Goal: Information Seeking & Learning: Learn about a topic

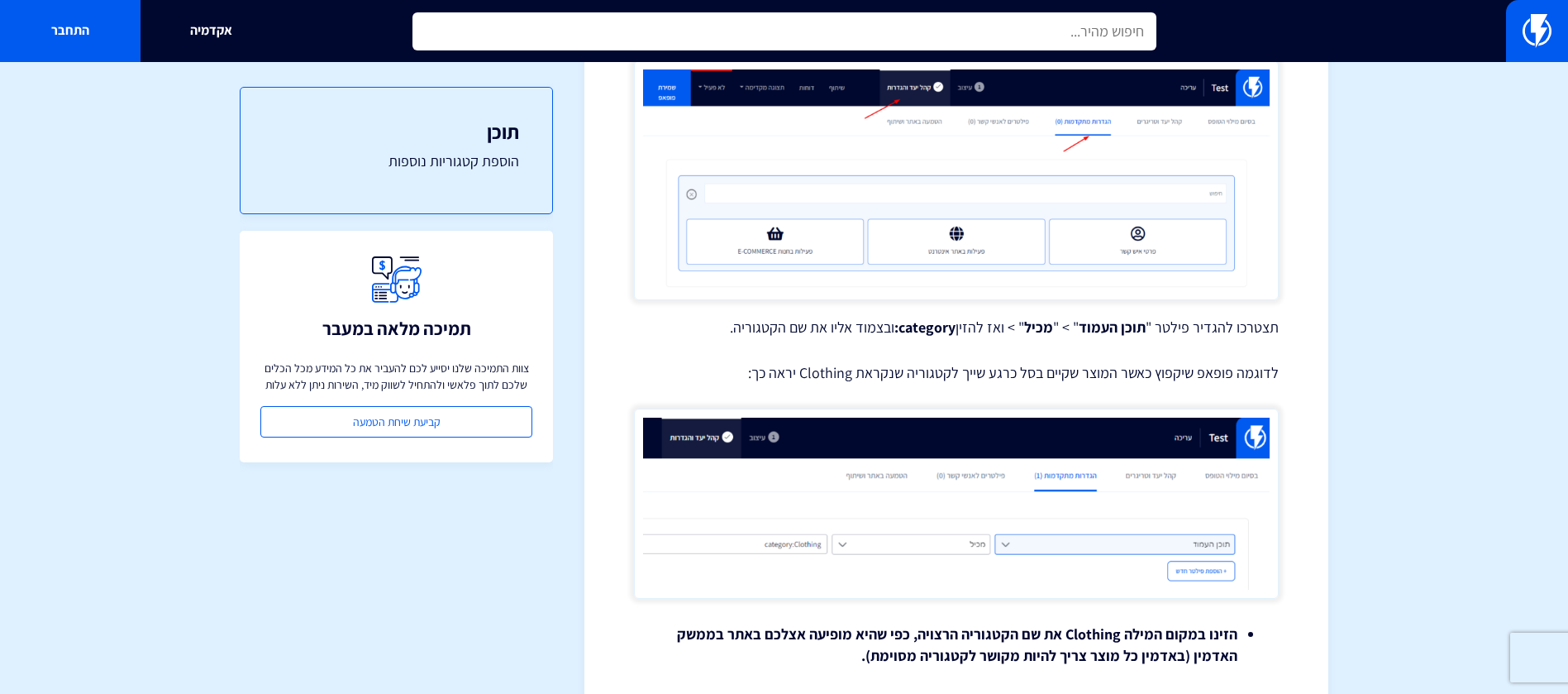
click at [1075, 30] on input "text" at bounding box center [784, 32] width 744 height 39
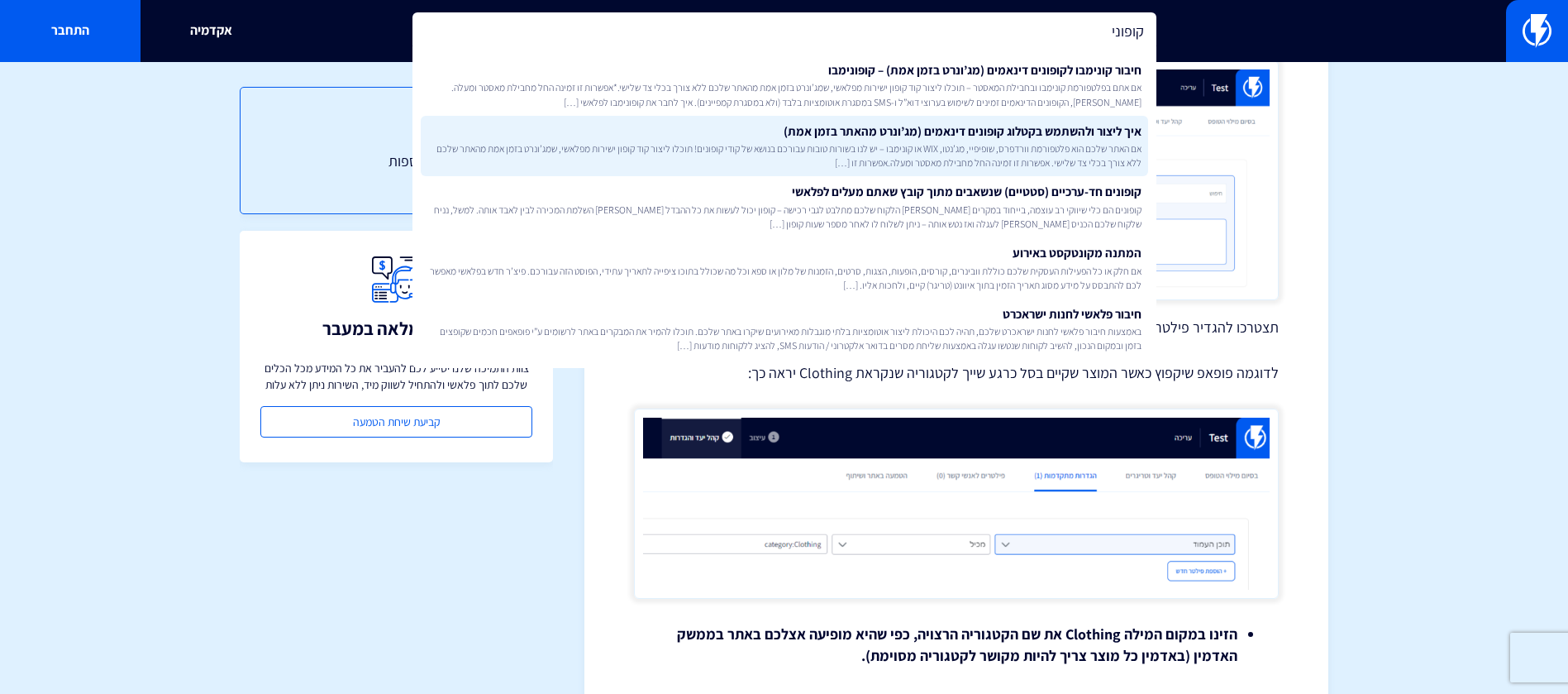
type input "קופוני"
click at [1071, 143] on span "אם האתר שלכם הוא פלטפורמת וורדפרס, שופיפיי, מג’נטו, WIX או קונימבו – יש לנו בשו…" at bounding box center [784, 155] width 714 height 28
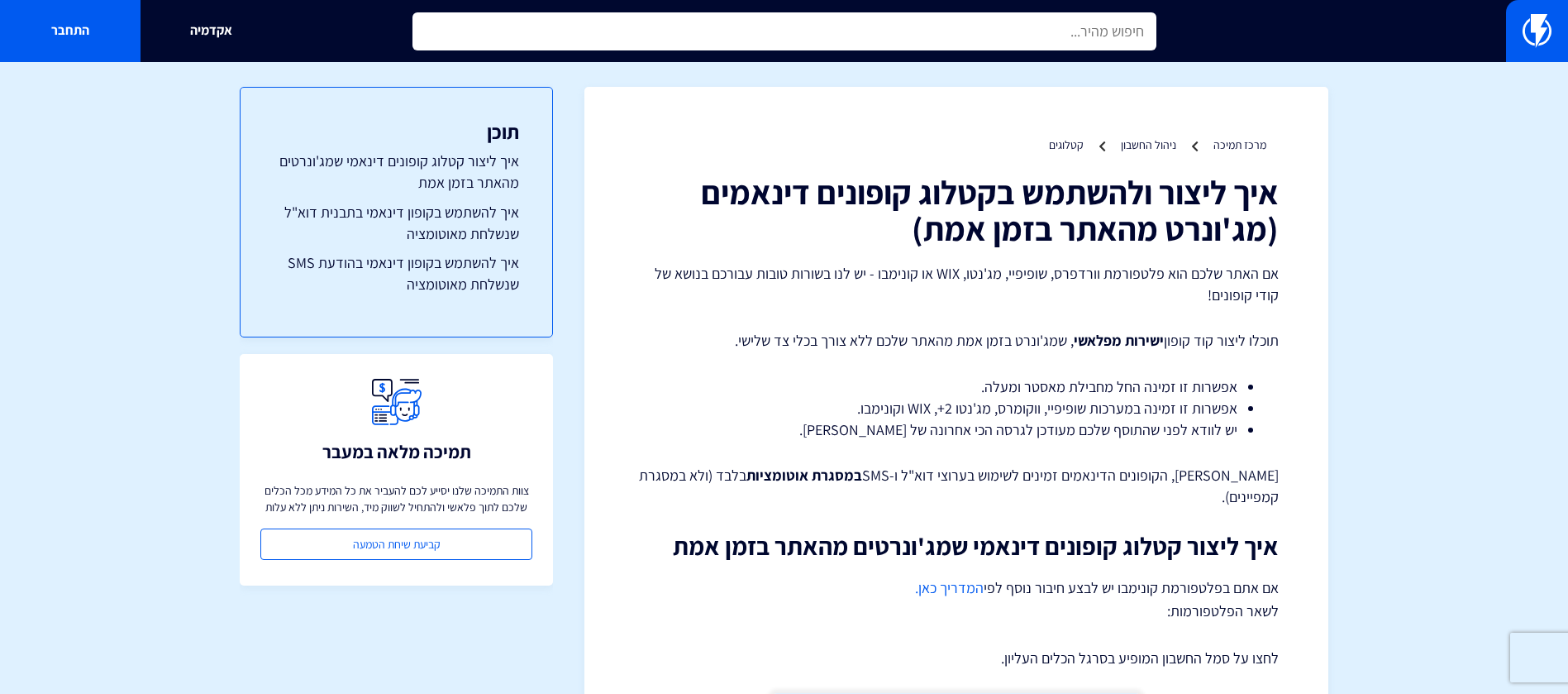
click at [996, 35] on input "text" at bounding box center [784, 32] width 744 height 39
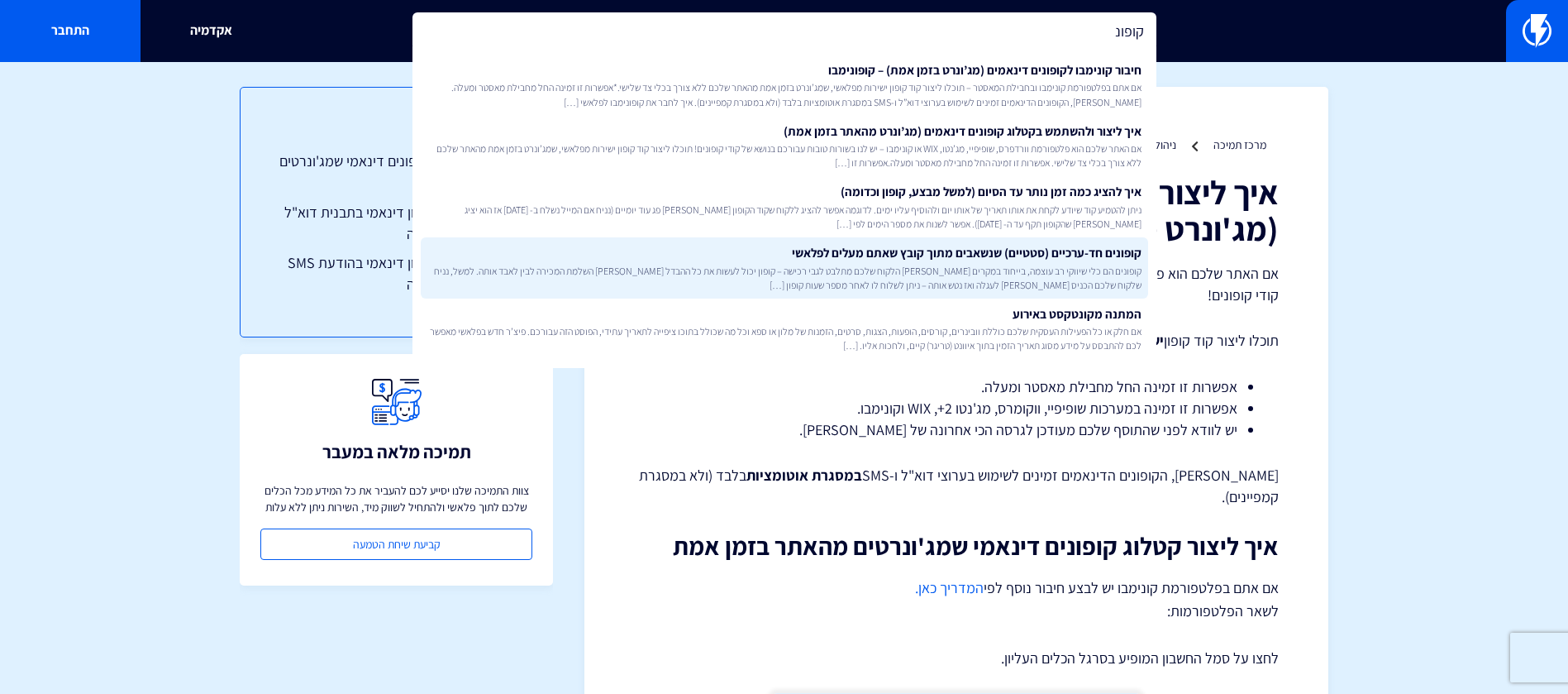
type input "קופונ"
click at [997, 252] on link "קופונים חד-ערכיים (סטטיים) שנשאבים מתוך קובץ שאתם מעלים לפלאשי קופונים הם כלי ש…" at bounding box center [784, 268] width 727 height 61
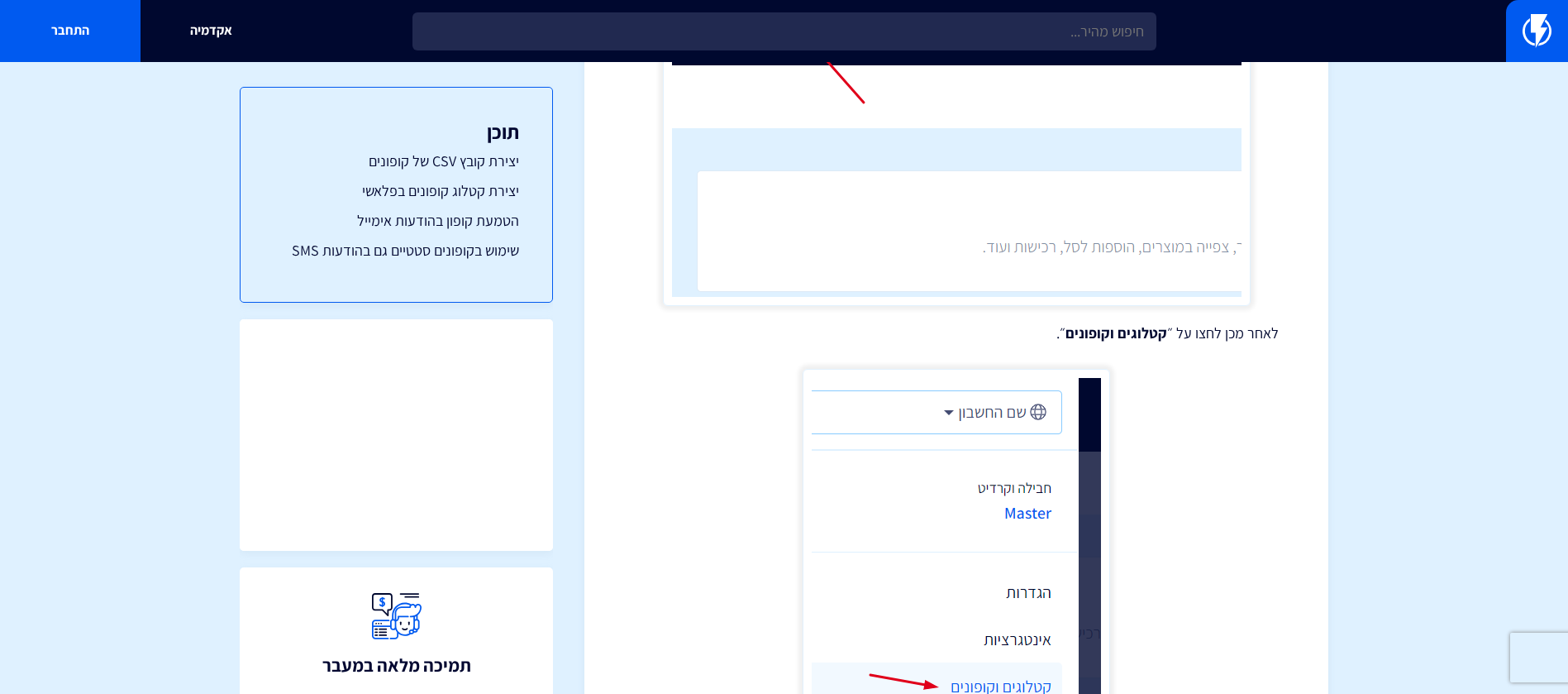
scroll to position [1950, 0]
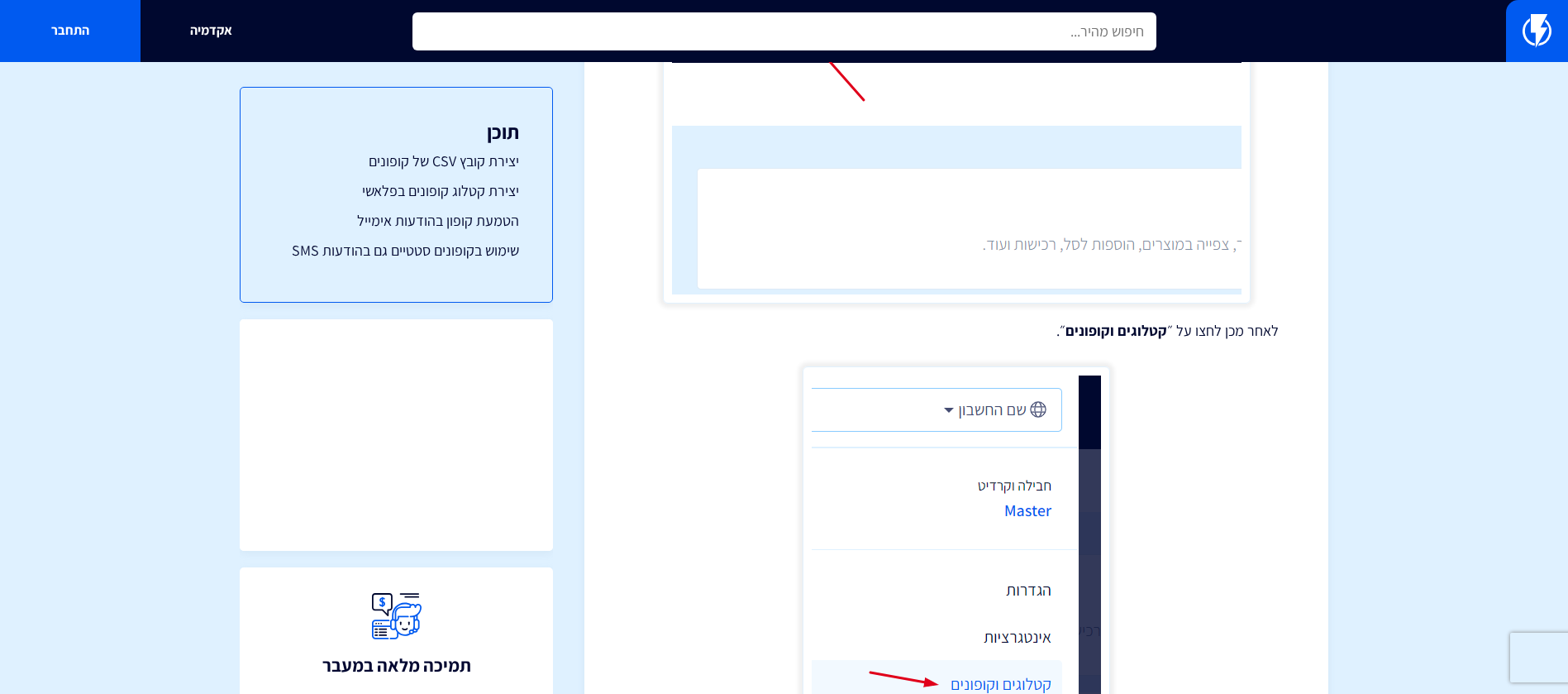
click at [1053, 23] on input "text" at bounding box center [784, 32] width 744 height 39
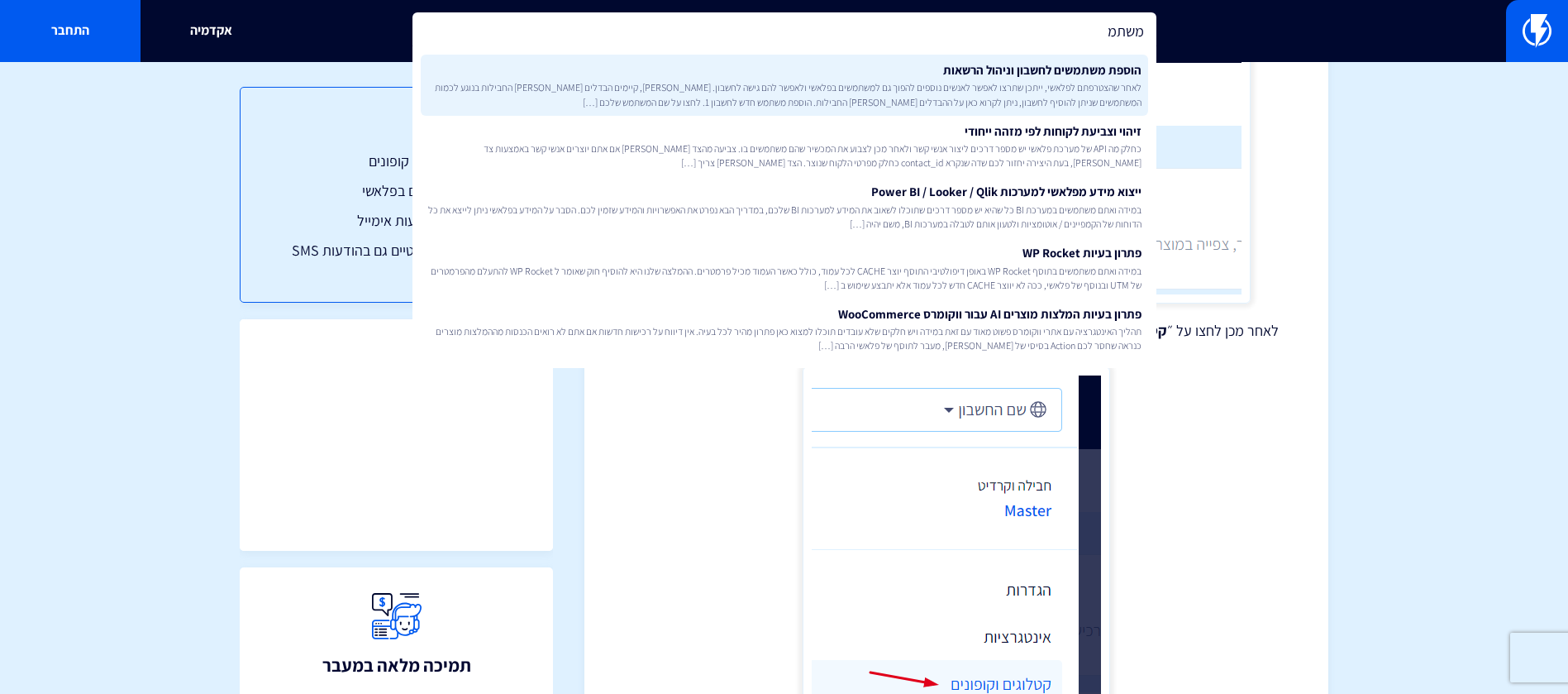
type input "משתמ"
click at [1061, 75] on link "הוספת משתמשים לחשבון וניהול הרשאות לאחר שהצטרפתם לפלאשי, ייתכן שתרצו לאפשר לאנש…" at bounding box center [784, 85] width 727 height 61
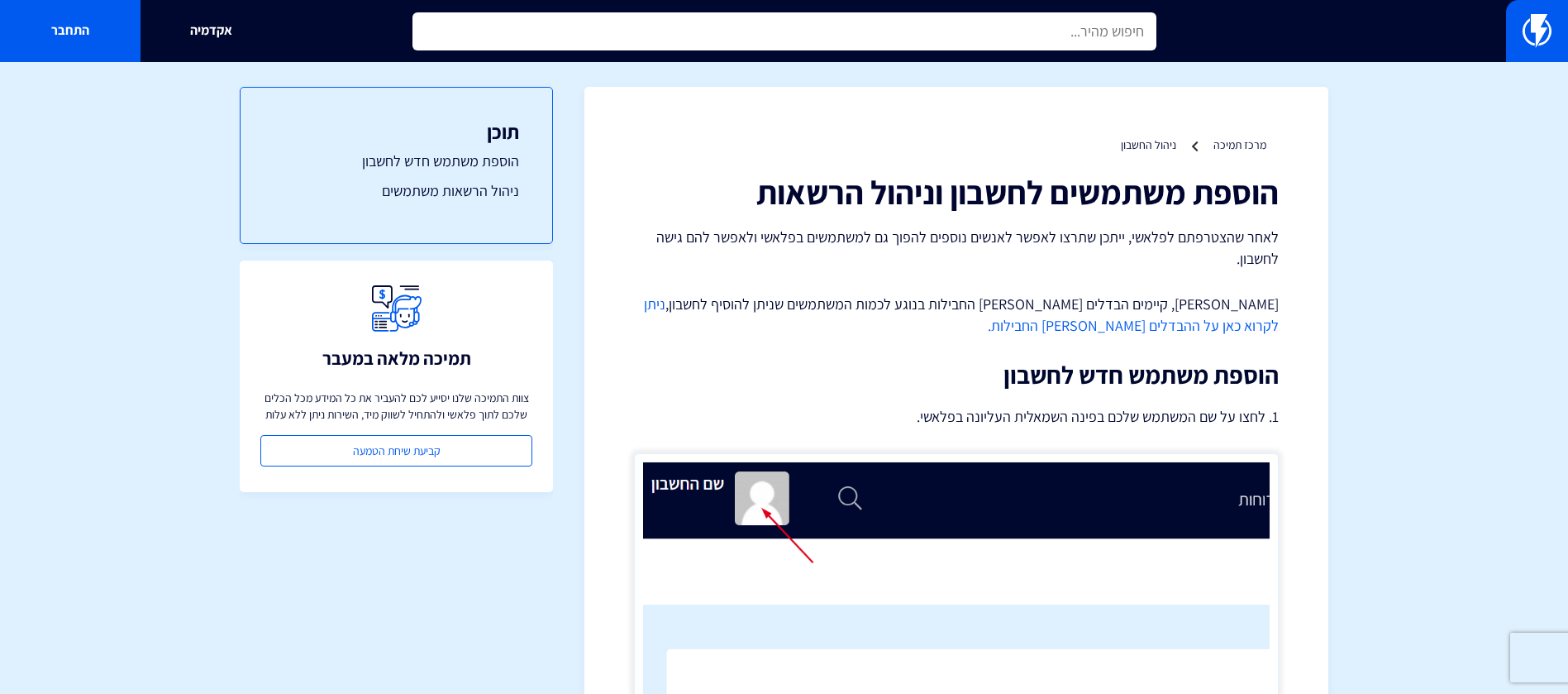
click at [986, 25] on input "text" at bounding box center [784, 32] width 744 height 39
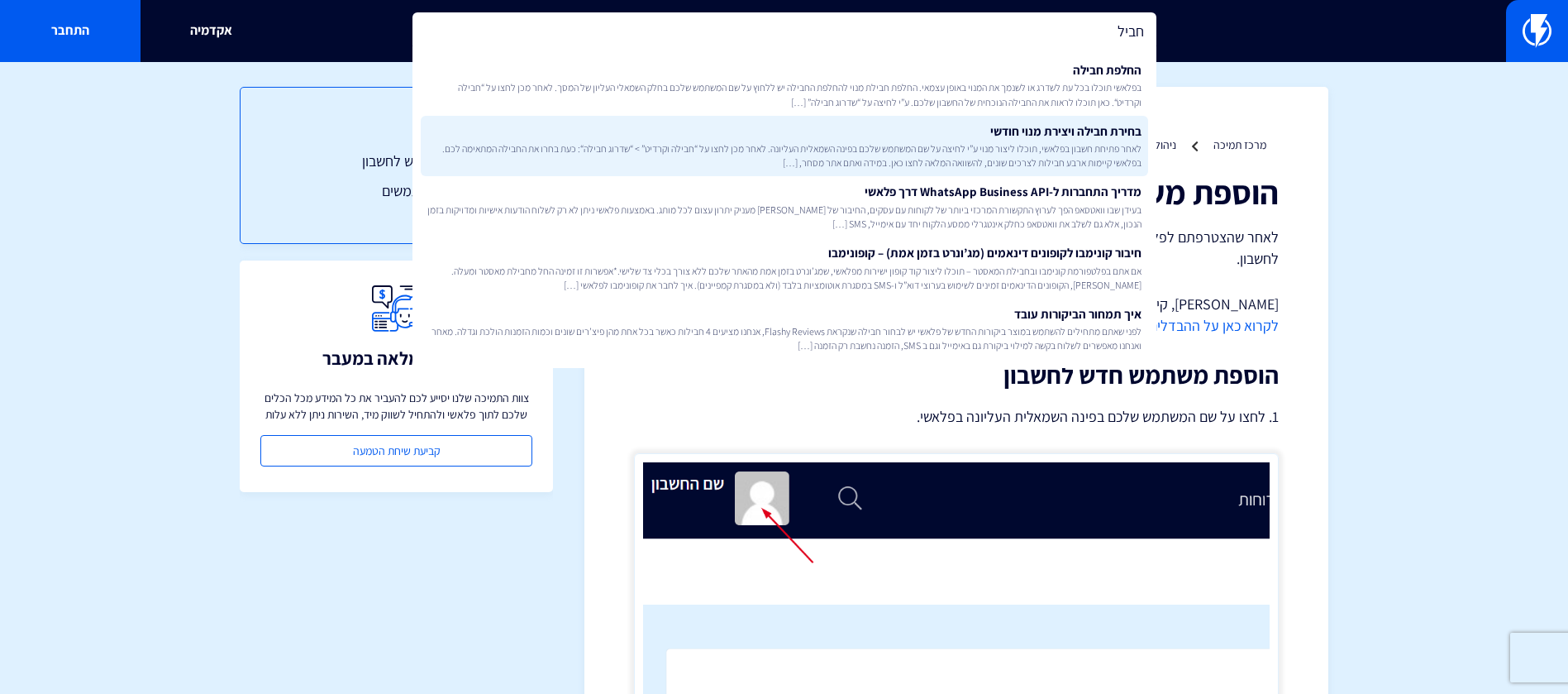
type input "חביל"
click at [1012, 130] on link "בחירת חבילה ויצירת מנוי חודשי לאחר פתיחת חשבון בפלאשי, תוכלו ליצור מנוי ע”י לחי…" at bounding box center [784, 146] width 727 height 61
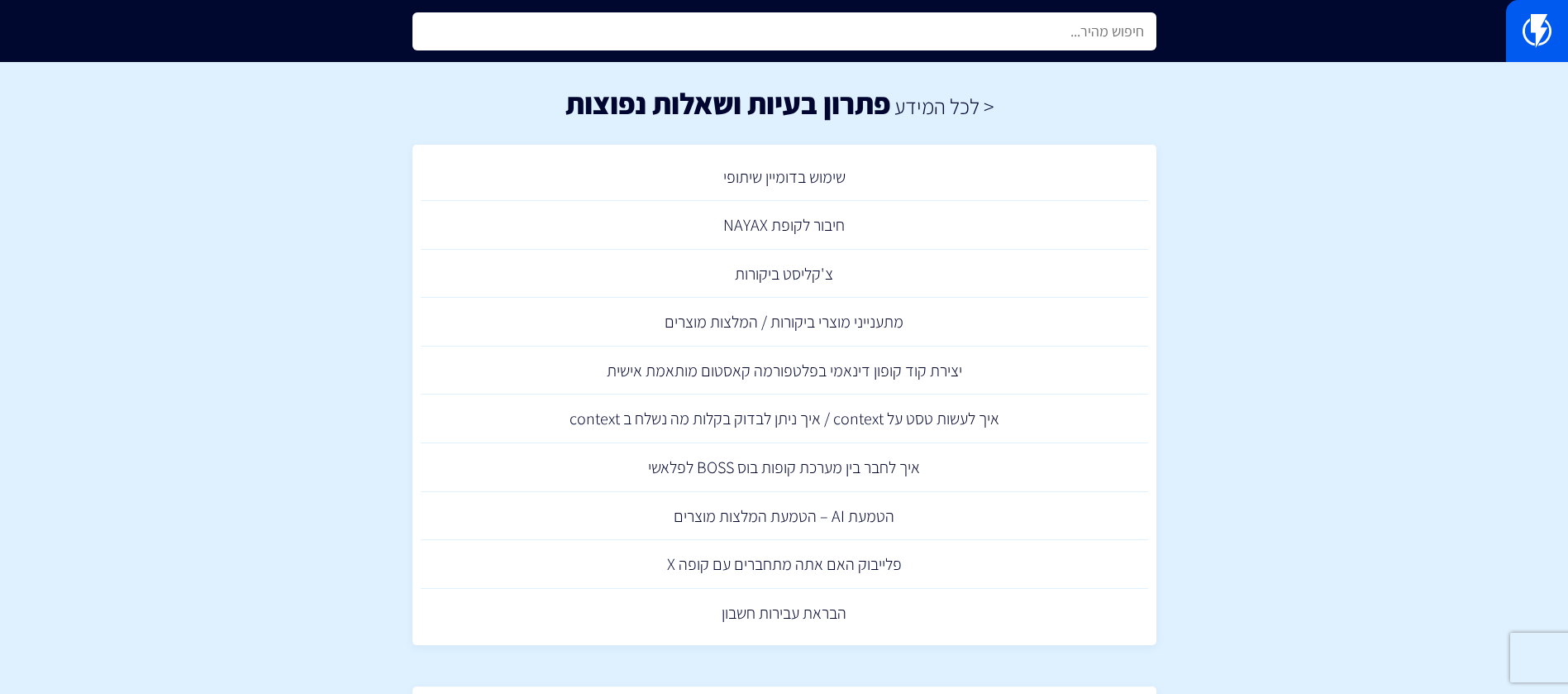
click at [959, 41] on input "text" at bounding box center [784, 32] width 744 height 39
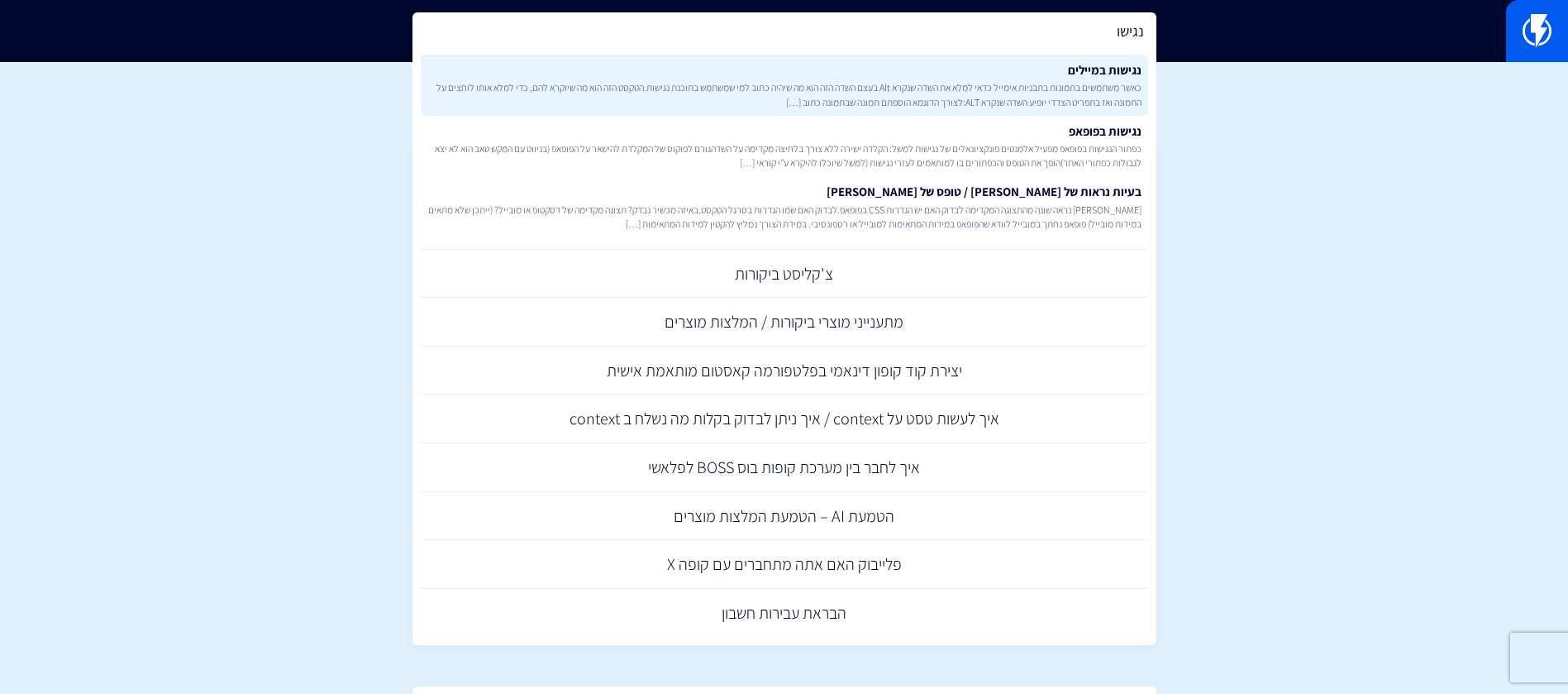
type input "נגישו"
click at [972, 82] on span "כאשר משתמשים בתמונות בתבניות אימייל כדאי למלא את השדה שנקרא Alt בעצם השדה הזה ה…" at bounding box center [784, 94] width 714 height 28
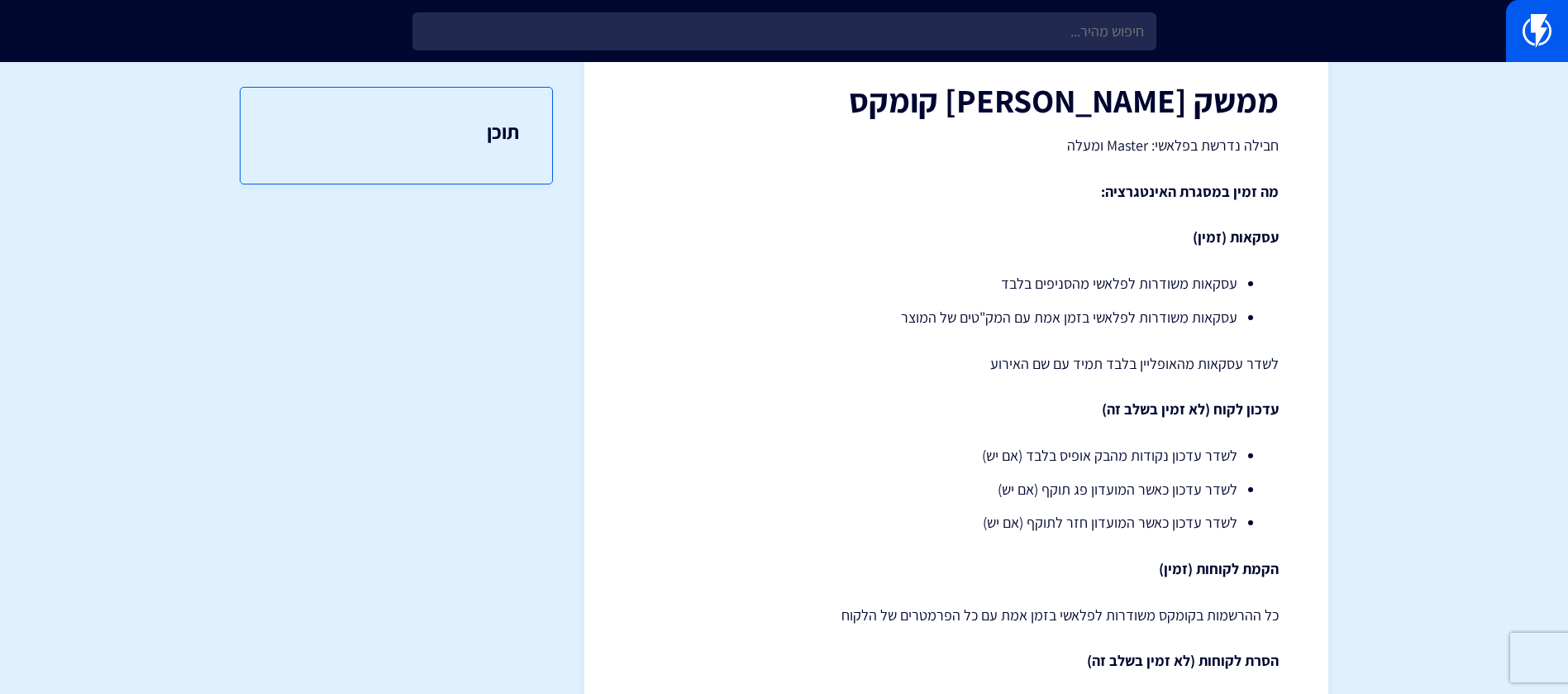
scroll to position [106, 0]
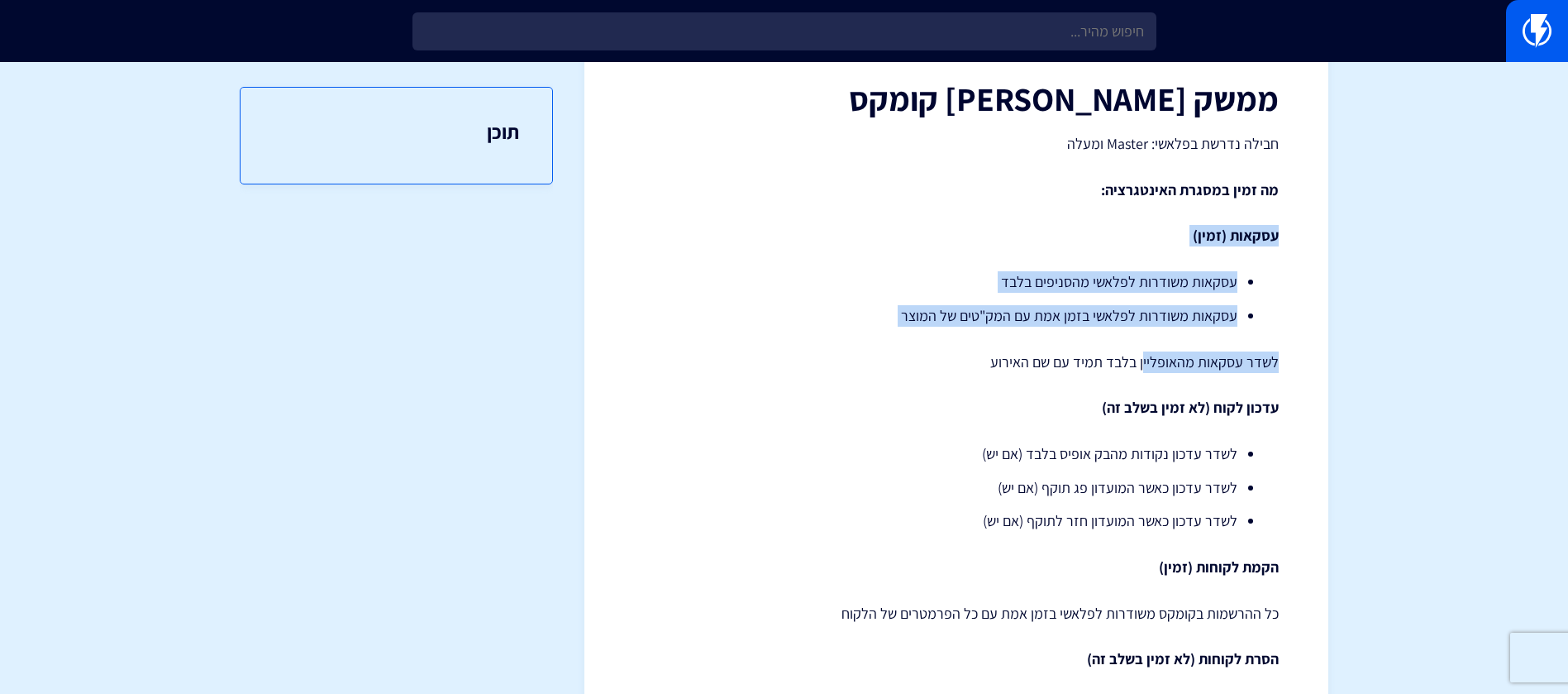
drag, startPoint x: 1286, startPoint y: 232, endPoint x: 1145, endPoint y: 337, distance: 175.8
click at [1145, 337] on div "< לכל המידע ממשק מול קומקס חבילה נדרשת בפלאשי: Master ומעלה מה זמין במסגרת האינ…" at bounding box center [956, 506] width 744 height 1050
click at [1145, 337] on div "ממשק מול קומקס חבילה נדרשת בפלאשי: Master ומעלה מה זמין במסגרת האינטגרציה: עסקא…" at bounding box center [956, 518] width 644 height 877
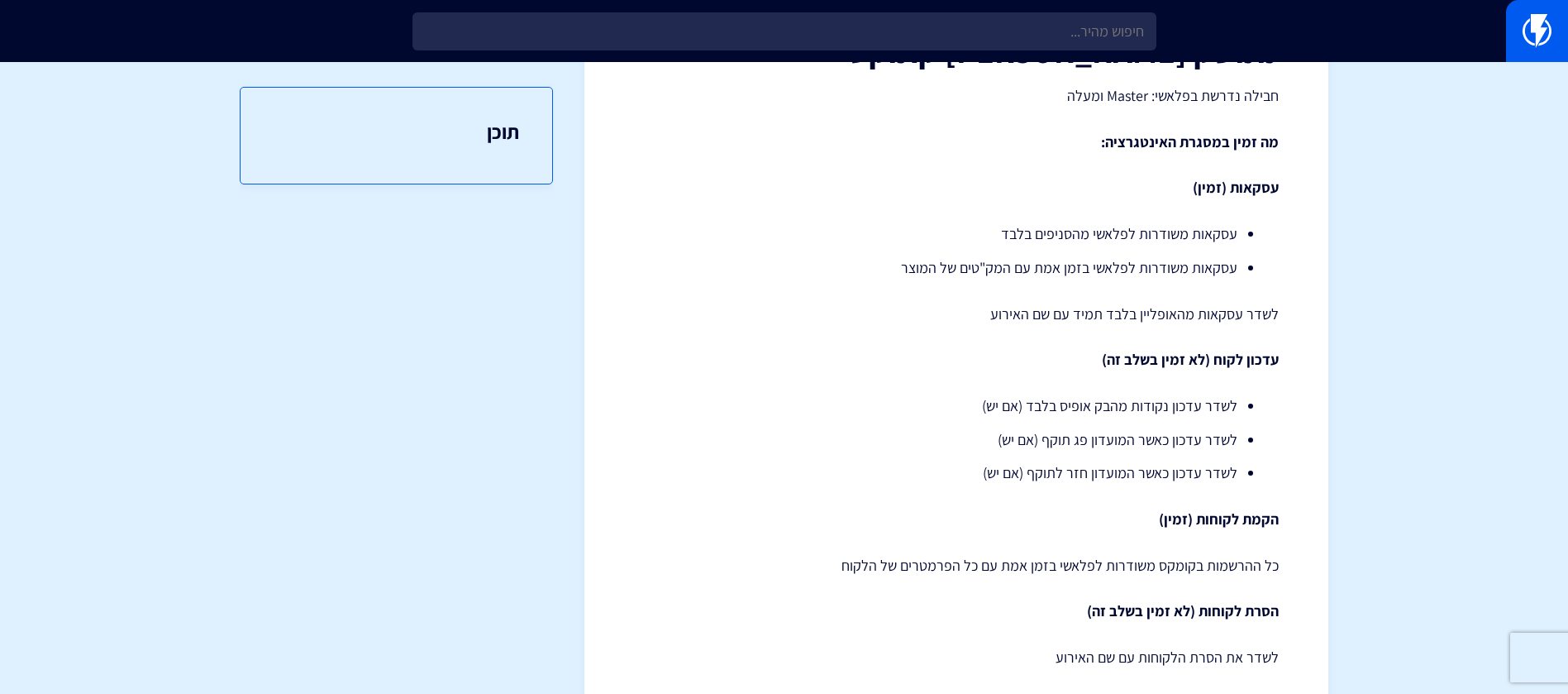
scroll to position [134, 0]
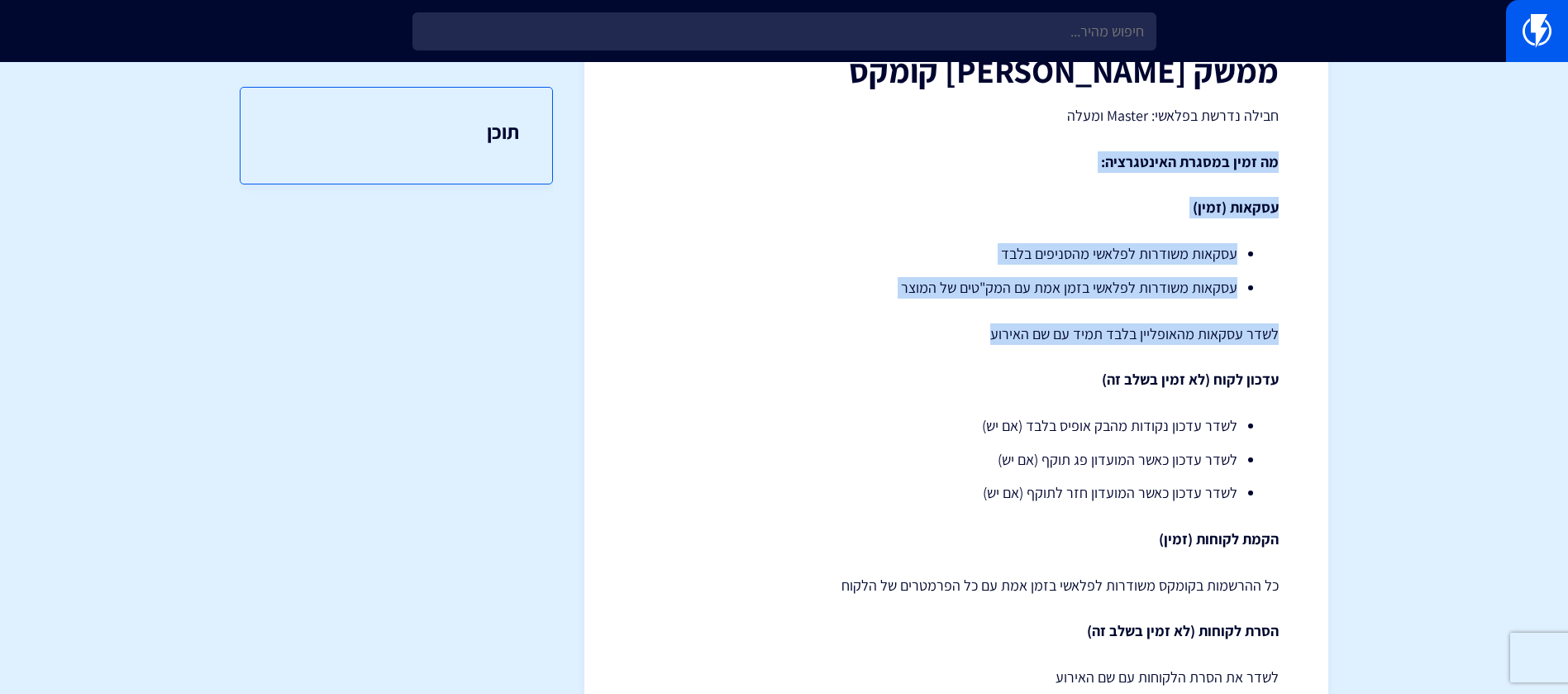
drag, startPoint x: 1284, startPoint y: 159, endPoint x: 934, endPoint y: 309, distance: 380.8
click at [934, 309] on div "< לכל המידע ממשק מול קומקס חבילה נדרשת בפלאשי: Master ומעלה מה זמין במסגרת האינ…" at bounding box center [956, 478] width 744 height 1050
copy div "מה זמין במסגרת האינטגרציה: עסקאות (זמין) עסקאות משודרות לפלאשי מהסניפים בלבד עס…"
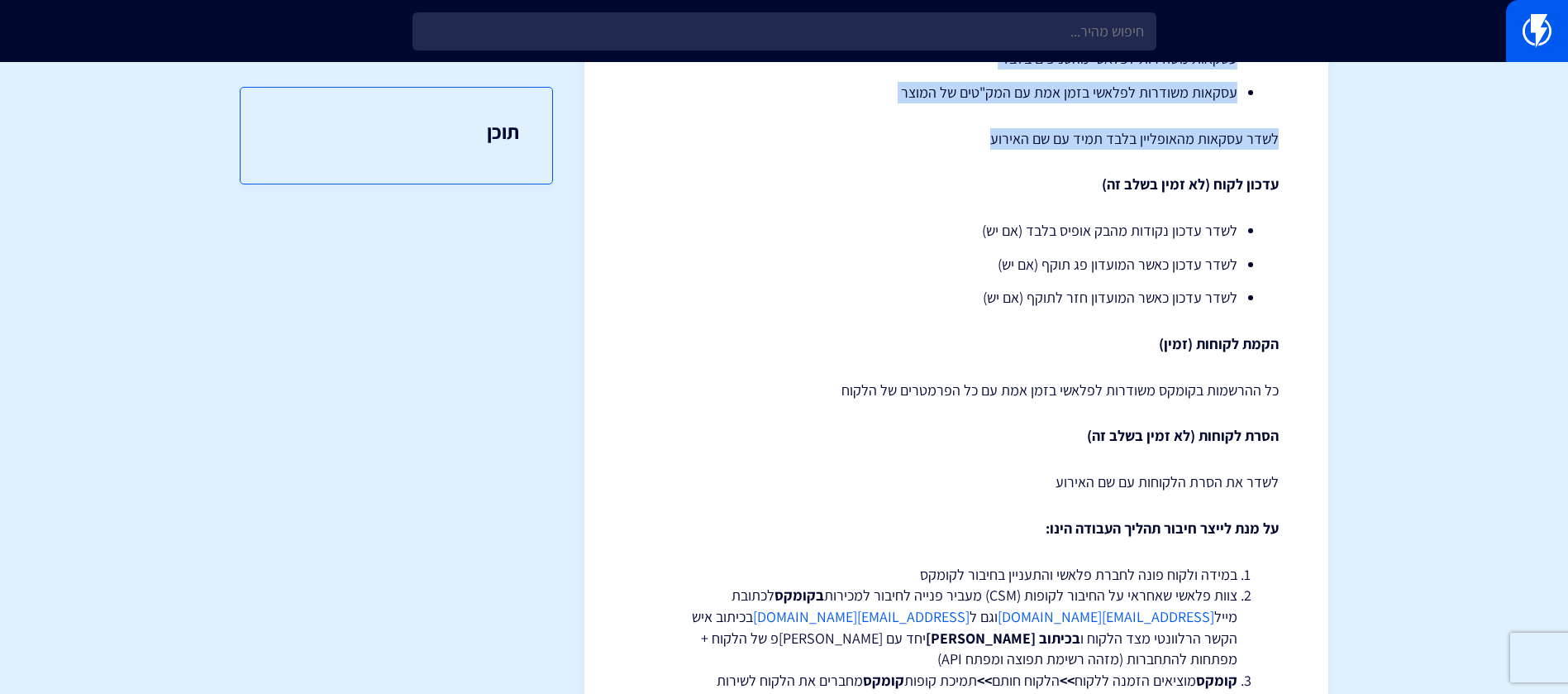
scroll to position [330, 0]
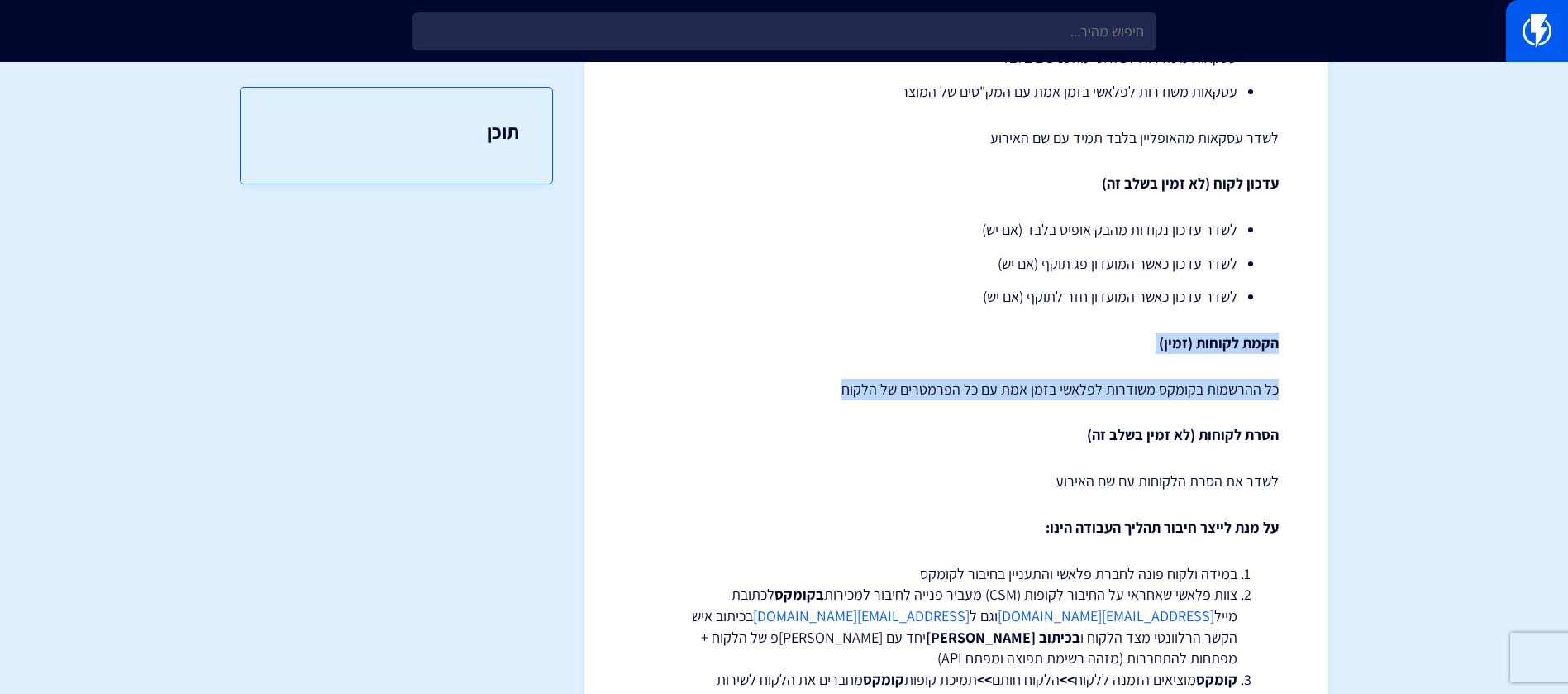
drag, startPoint x: 1286, startPoint y: 336, endPoint x: 815, endPoint y: 388, distance: 473.9
click at [815, 388] on div "< לכל המידע ממשק מול קומקס חבילה נדרשת בפלאשי: Master ומעלה מה זמין במסגרת האינ…" at bounding box center [956, 282] width 744 height 1050
copy div "הקמת לקוחות (זמין) כל ההרשמות בקומקס משודרות לפלאשי בזמן אמת עם כל הפרמטרים של …"
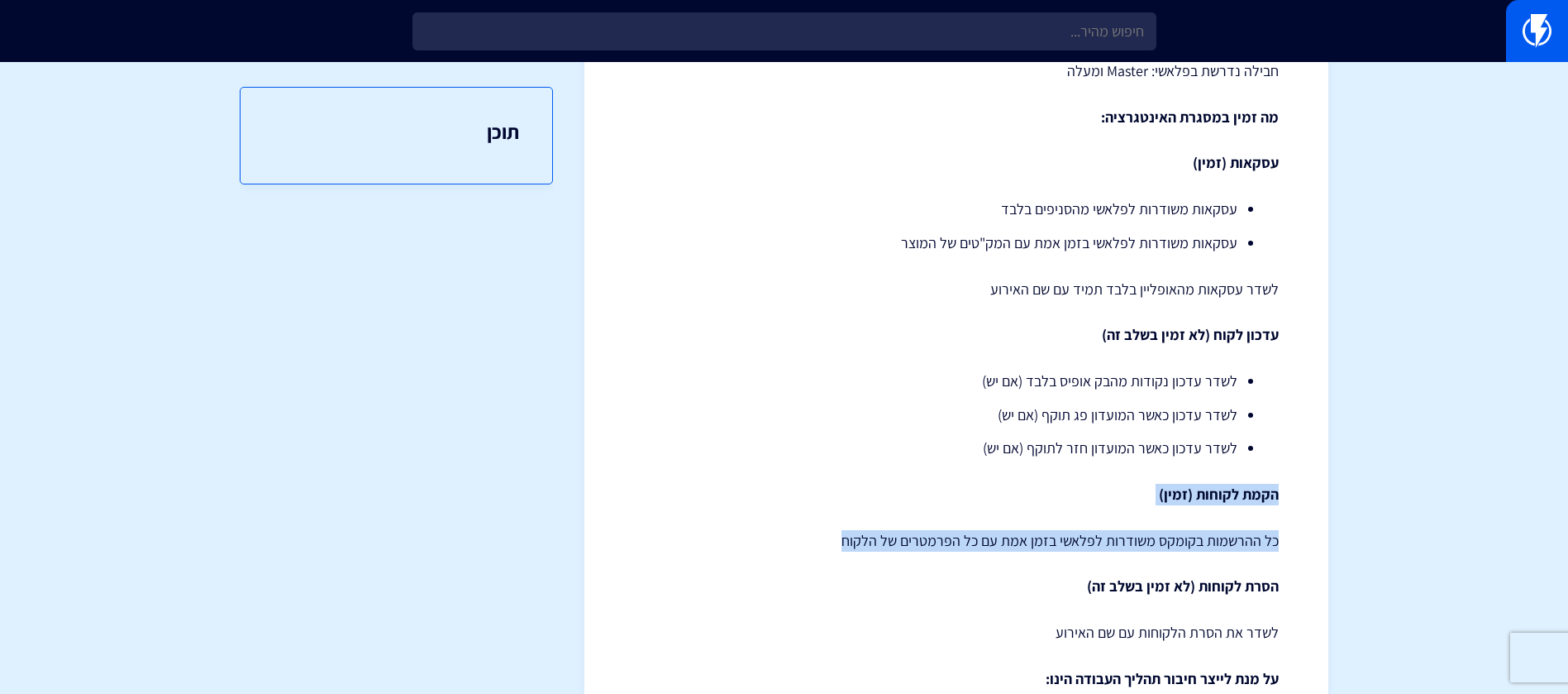
scroll to position [178, 0]
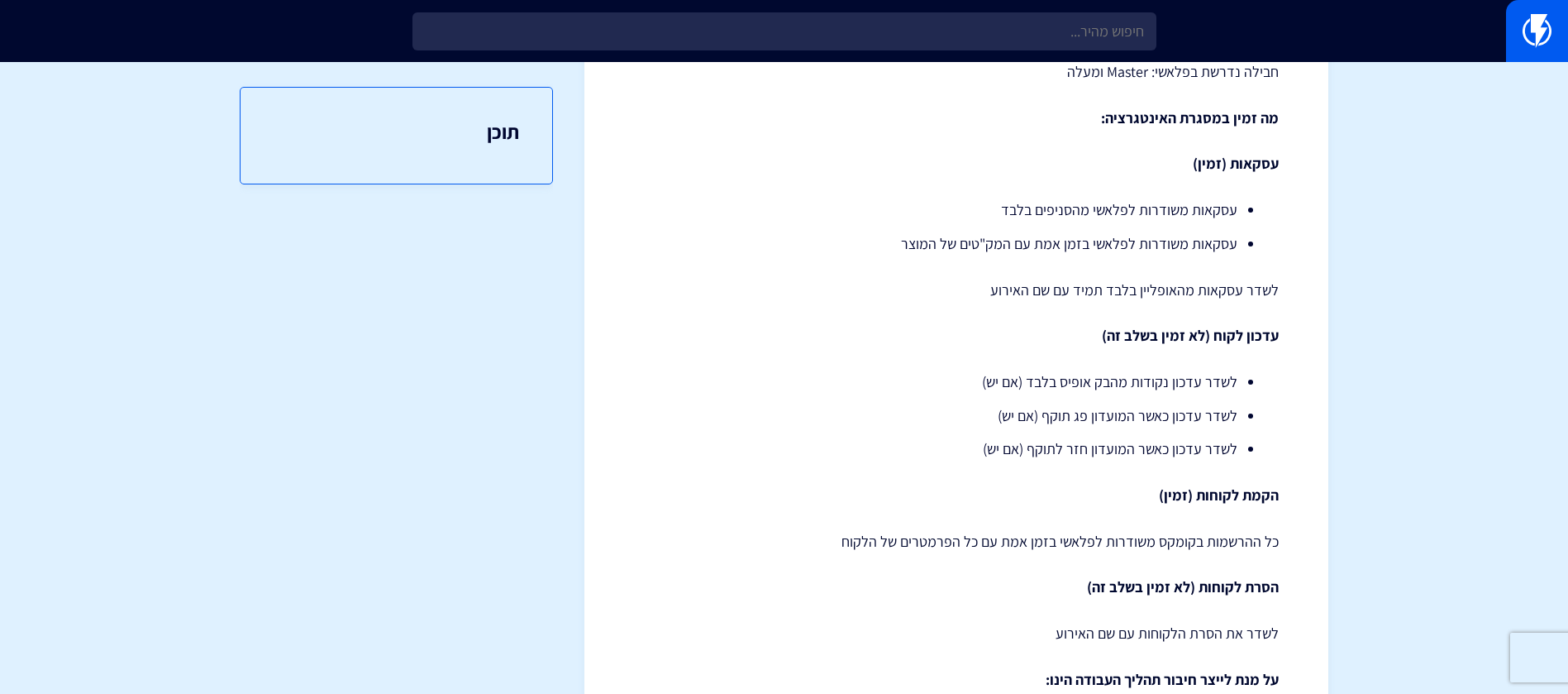
click at [821, 295] on p "לשדר עסקאות מהאופליין בלבד תמיד עם שם האירוע" at bounding box center [956, 290] width 644 height 22
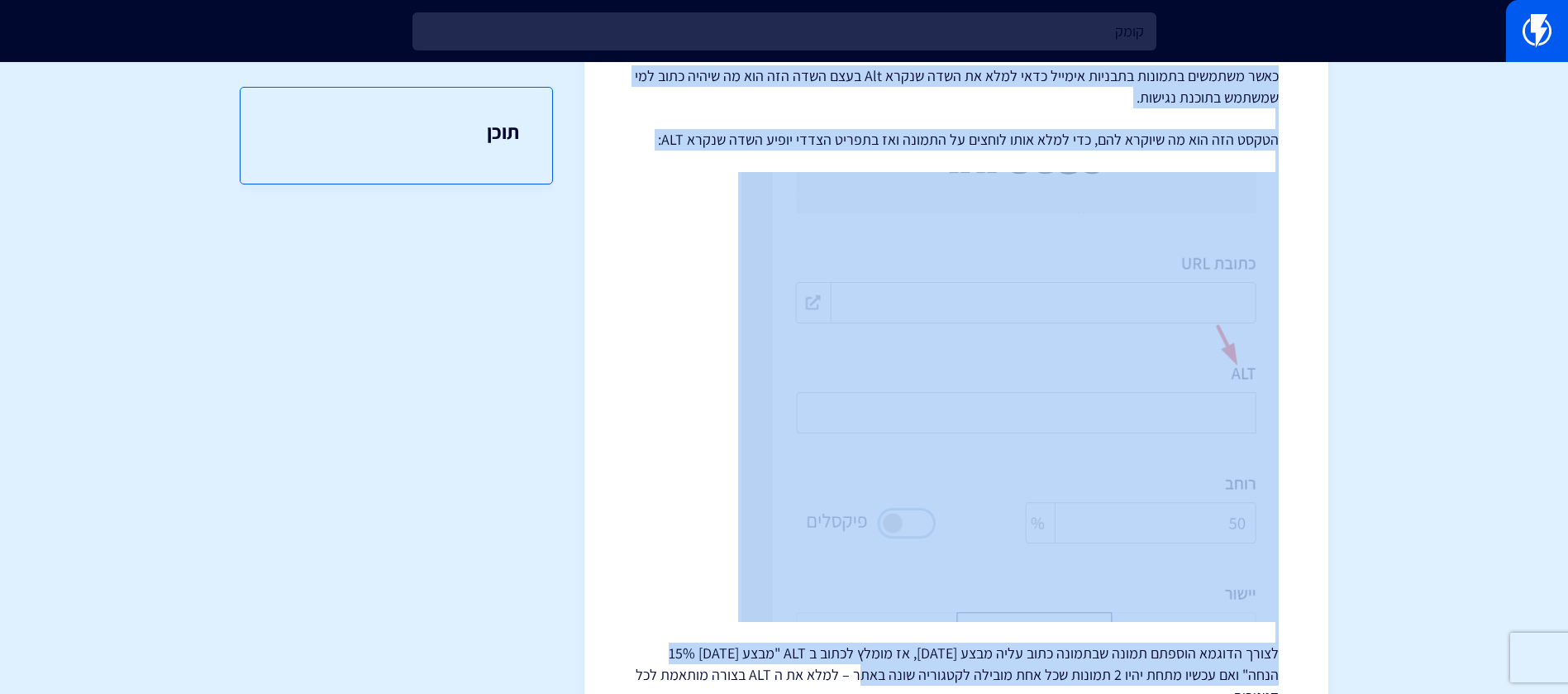
scroll to position [265, 0]
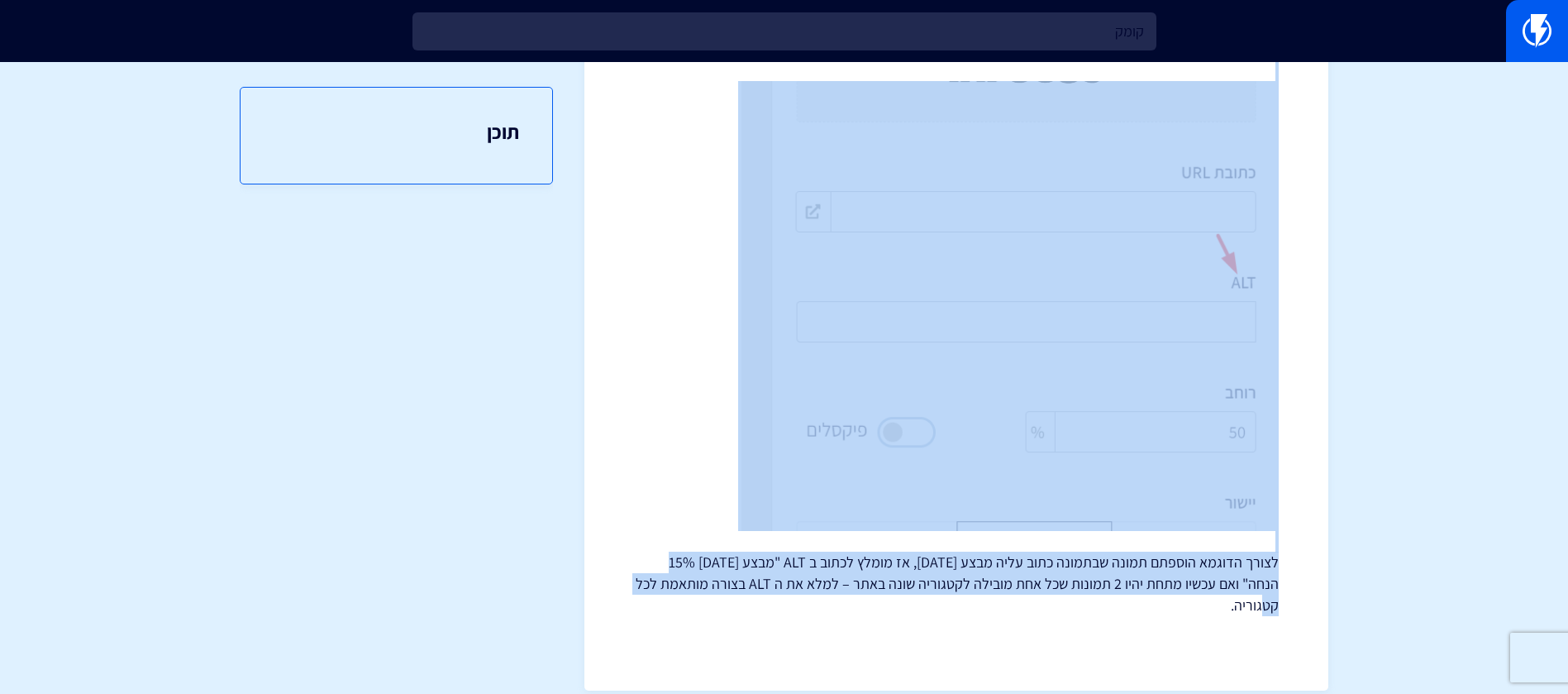
drag, startPoint x: 1280, startPoint y: 248, endPoint x: 637, endPoint y: 588, distance: 727.4
click at [637, 588] on div "< לכל המידע נגישות במיילים כאשר משתמשים בתמונות בתבניות אימייל כדאי למלא את השד…" at bounding box center [956, 257] width 744 height 869
copy p "כאשר משתמשים בתמונות בתבניות אימייל כדאי למלא את השדה שנקרא Alt בעצם השדה הזה ה…"
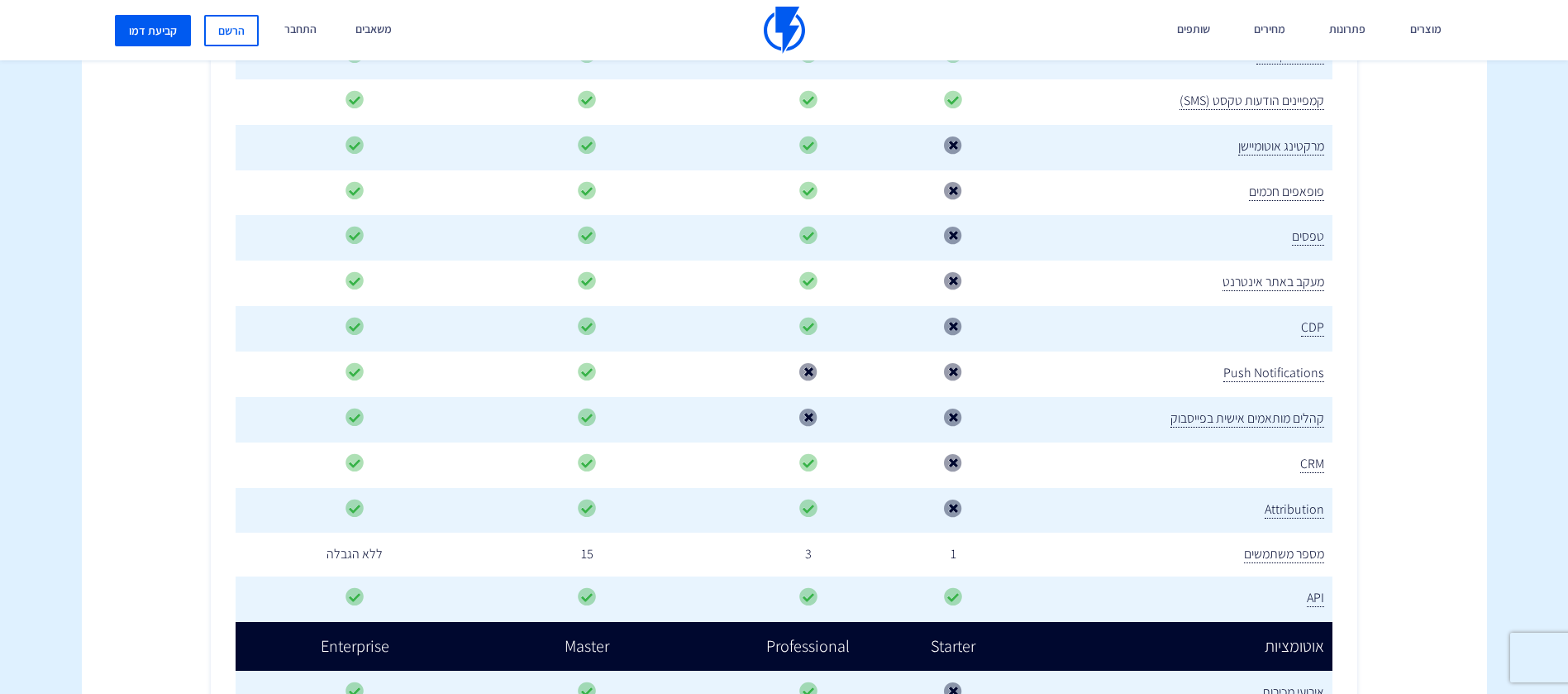
scroll to position [452, 0]
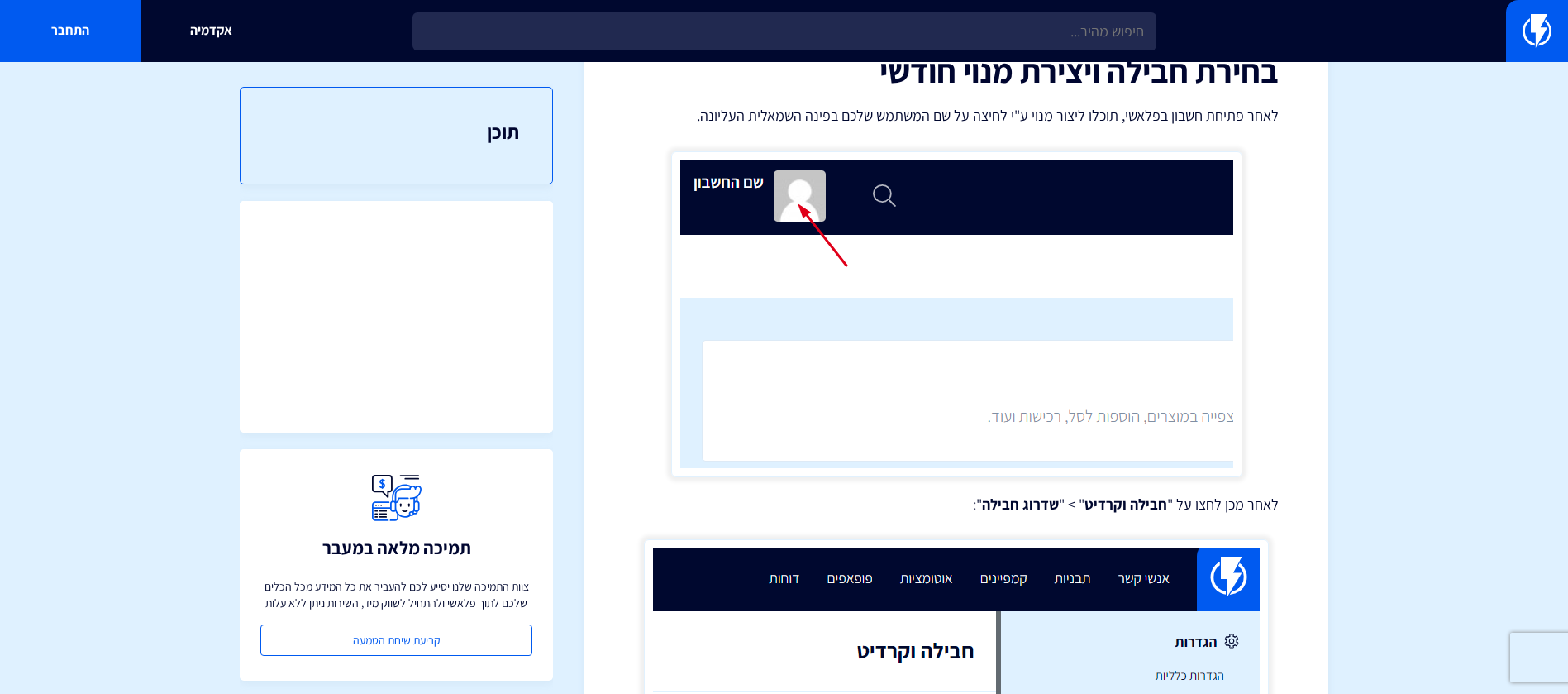
scroll to position [111, 0]
